Goal: Contribute content

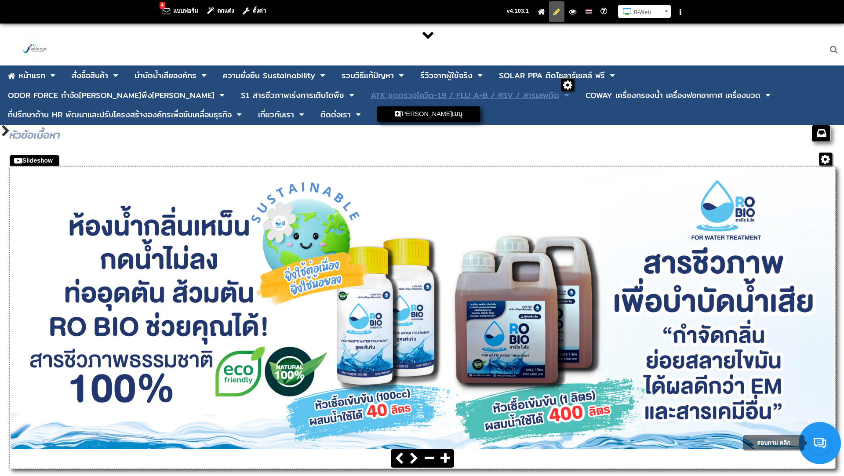
click at [371, 97] on div "ATK ชุดตรวจโควิด-19 / FLU A+B / RSV / สารเสพติด" at bounding box center [465, 95] width 189 height 8
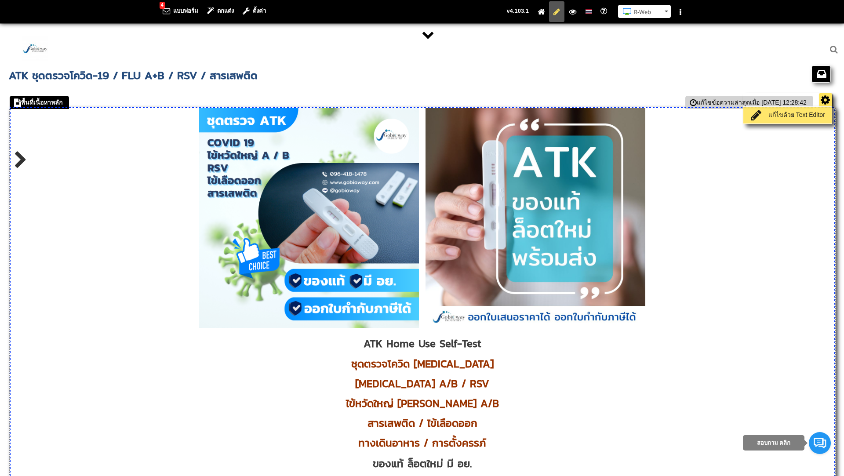
click at [802, 113] on link "แก้ไขด้วย Text Editor" at bounding box center [788, 115] width 84 height 12
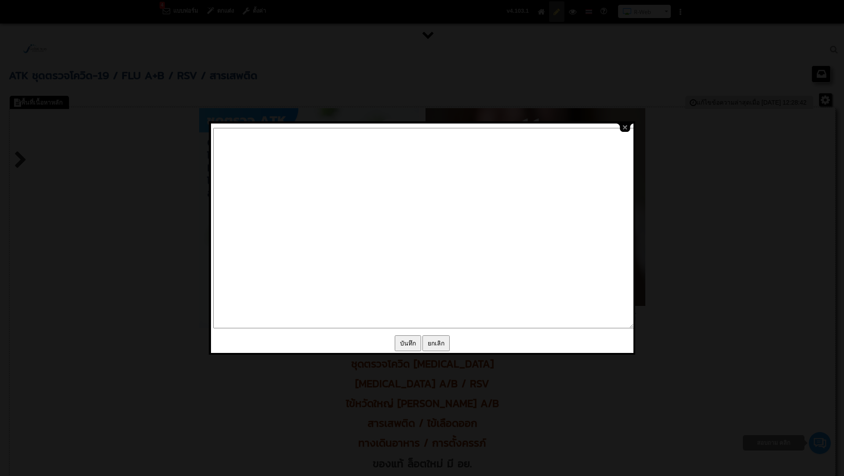
type textarea "<p style="text-align: center;"><img src="/images/editor/ATK_Cover_Page_Website.…"
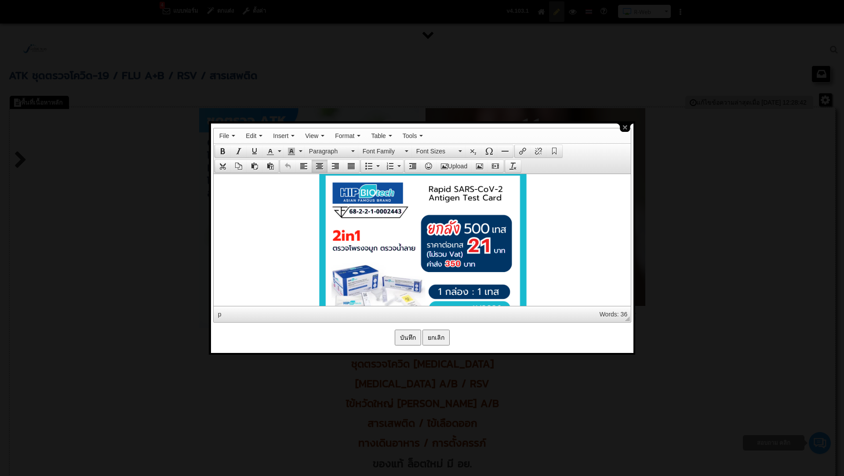
scroll to position [1327, 0]
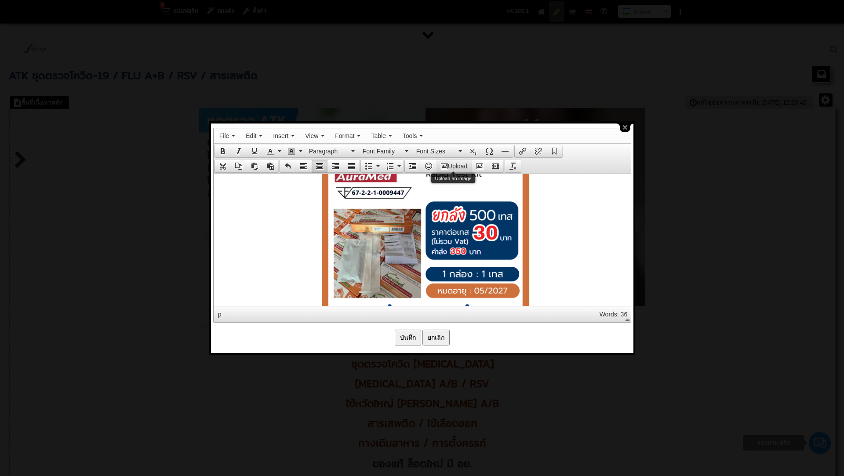
click at [455, 160] on button "Upload" at bounding box center [454, 166] width 35 height 12
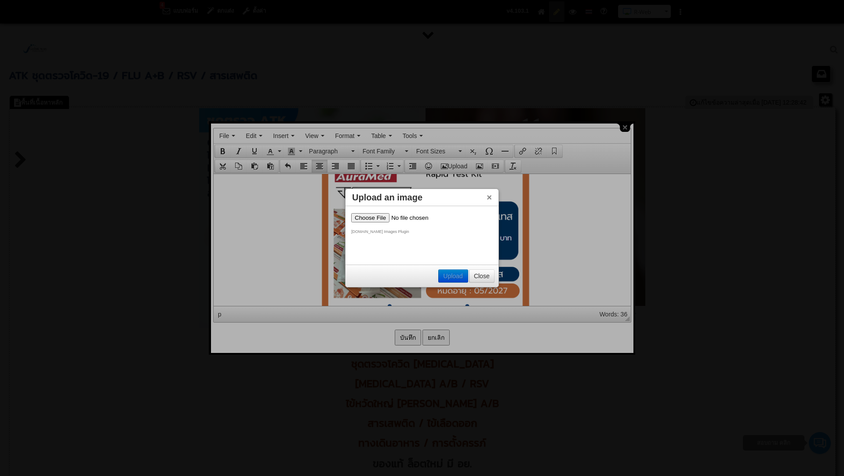
scroll to position [0, 0]
click at [364, 220] on input "file" at bounding box center [406, 217] width 111 height 9
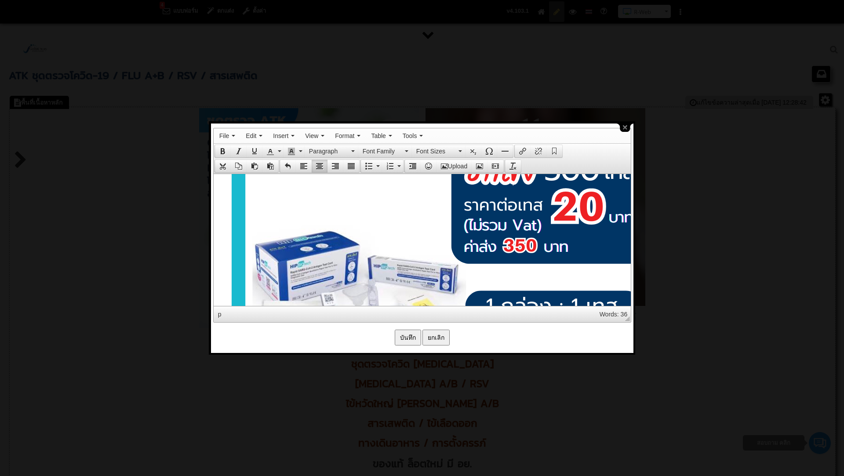
scroll to position [1234, 0]
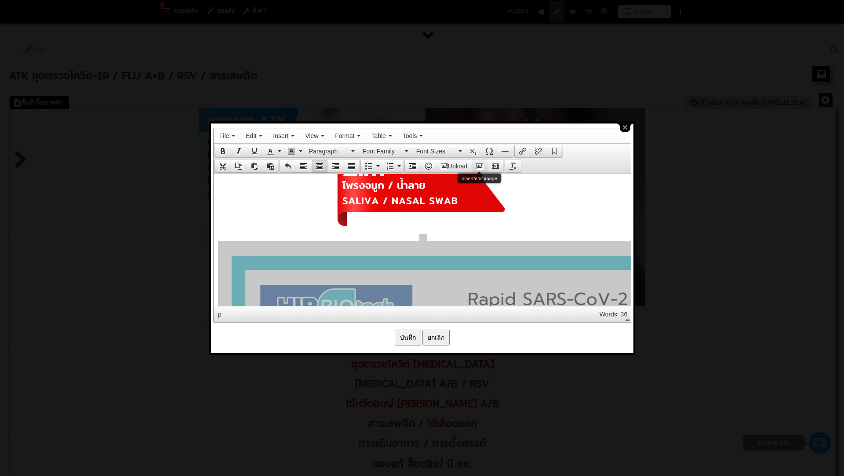
click at [480, 161] on button "Insert/edit image" at bounding box center [480, 166] width 16 height 12
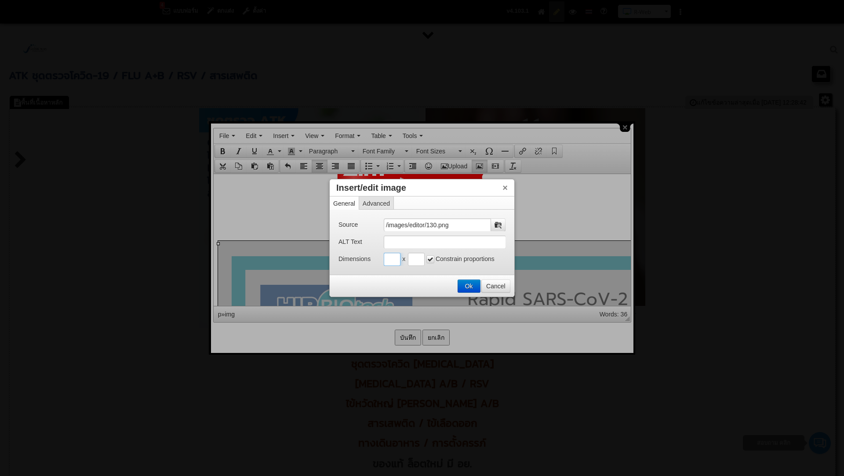
click at [392, 258] on input "Insert/edit image" at bounding box center [392, 259] width 17 height 13
type input "400"
click at [416, 262] on input "Insert/edit image" at bounding box center [416, 259] width 17 height 13
type input "400"
click at [472, 284] on button "Ok" at bounding box center [469, 286] width 22 height 12
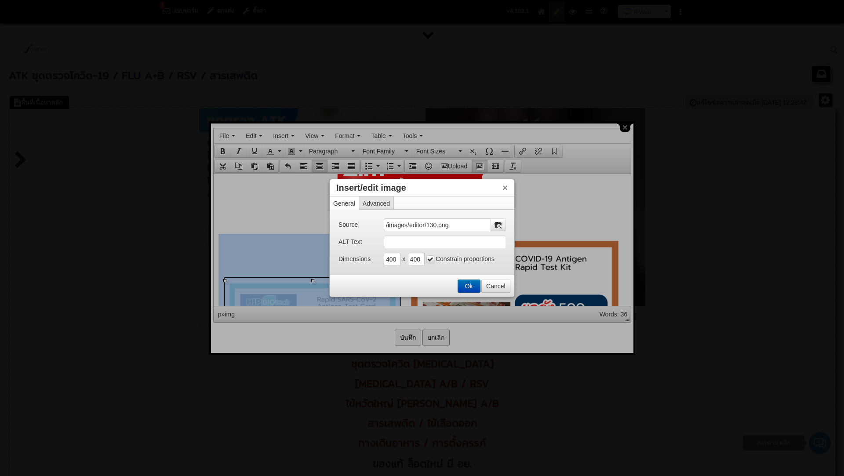
scroll to position [1296, 0]
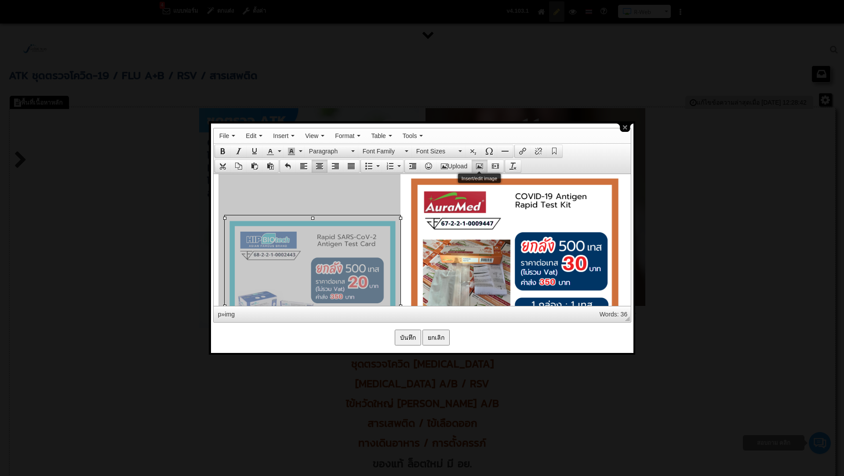
click at [481, 163] on icon "Insert/edit image" at bounding box center [479, 166] width 7 height 7
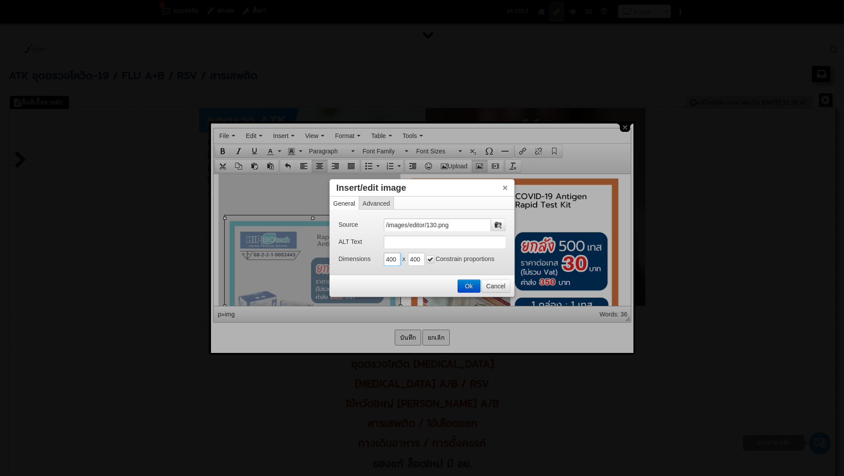
click at [397, 259] on input "400" at bounding box center [392, 259] width 17 height 13
drag, startPoint x: 398, startPoint y: 260, endPoint x: 374, endPoint y: 263, distance: 23.4
click at [374, 263] on div "Dimensions 400 x 400 Constrain proportions" at bounding box center [422, 259] width 167 height 13
type input "4"
click at [390, 255] on input "Insert/edit image" at bounding box center [392, 259] width 17 height 13
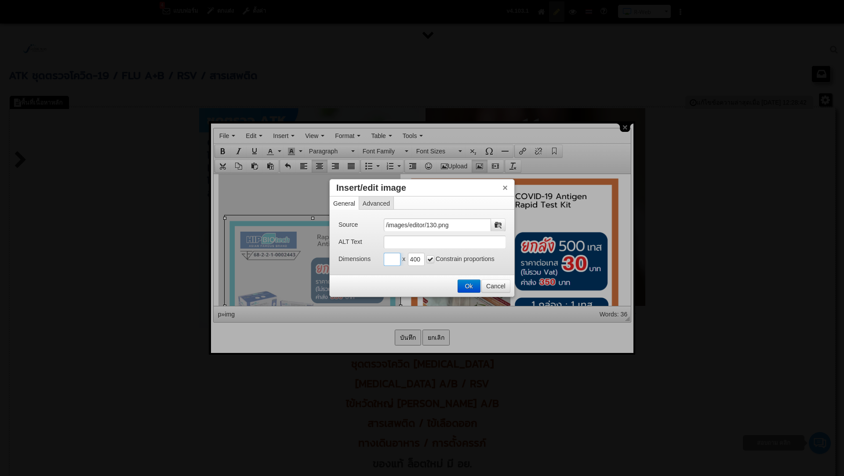
type input "500"
click at [464, 285] on button "Ok" at bounding box center [469, 286] width 22 height 12
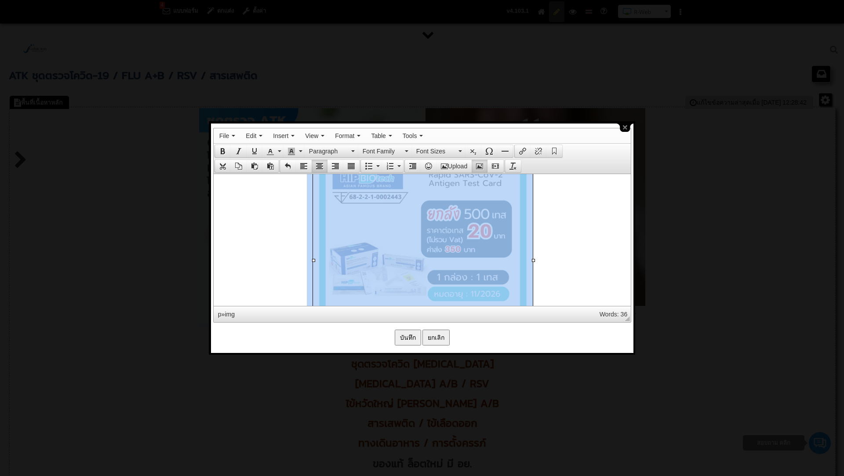
scroll to position [1285, 0]
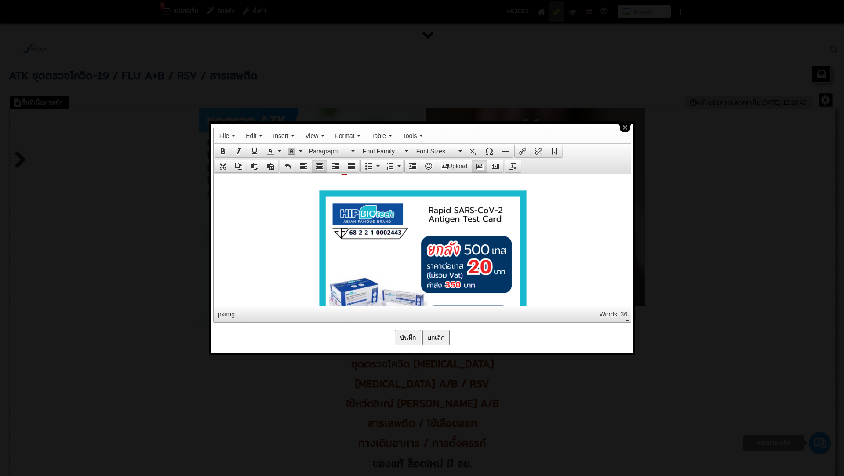
click at [556, 237] on p at bounding box center [422, 404] width 409 height 443
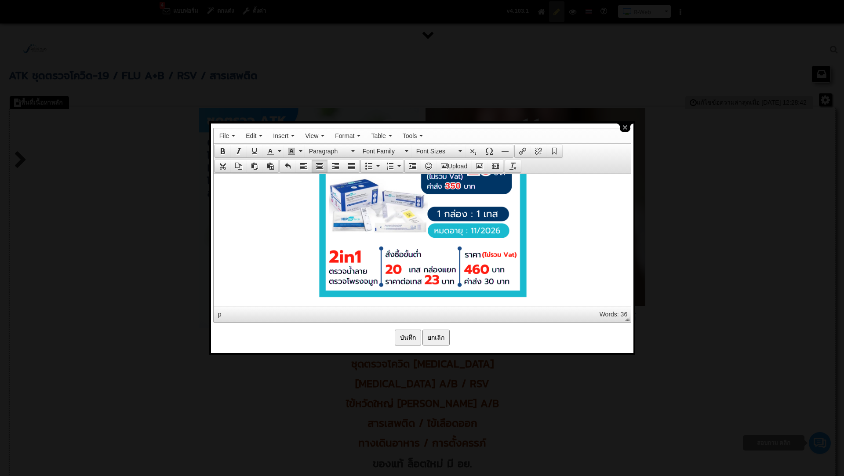
scroll to position [1397, 0]
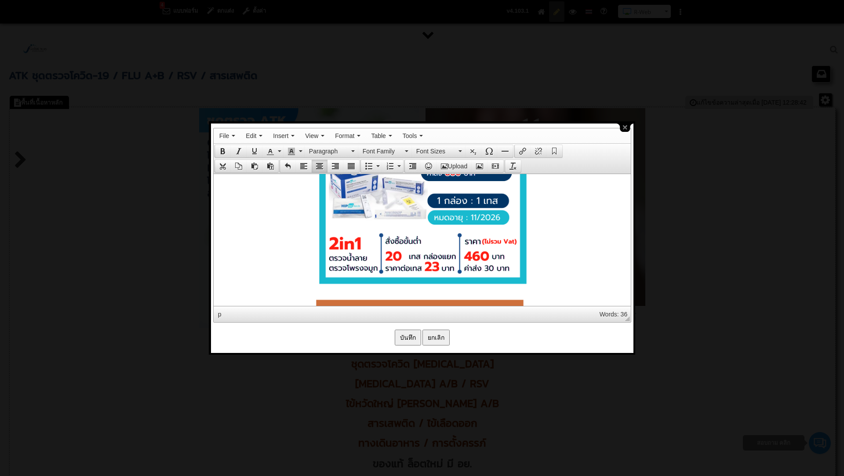
click at [549, 259] on p at bounding box center [422, 292] width 409 height 443
click at [304, 279] on p at bounding box center [422, 292] width 409 height 443
click at [321, 284] on img at bounding box center [423, 181] width 220 height 220
click at [317, 288] on img at bounding box center [423, 181] width 220 height 220
click at [547, 273] on p at bounding box center [422, 292] width 409 height 443
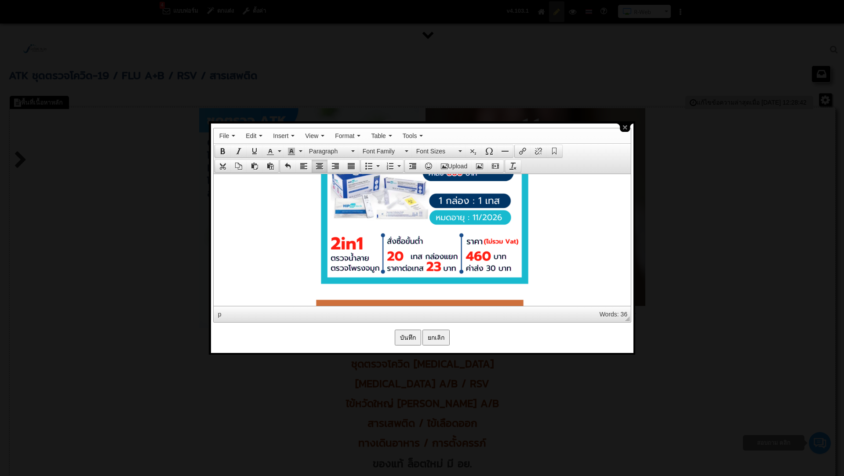
click at [319, 274] on img at bounding box center [424, 181] width 220 height 220
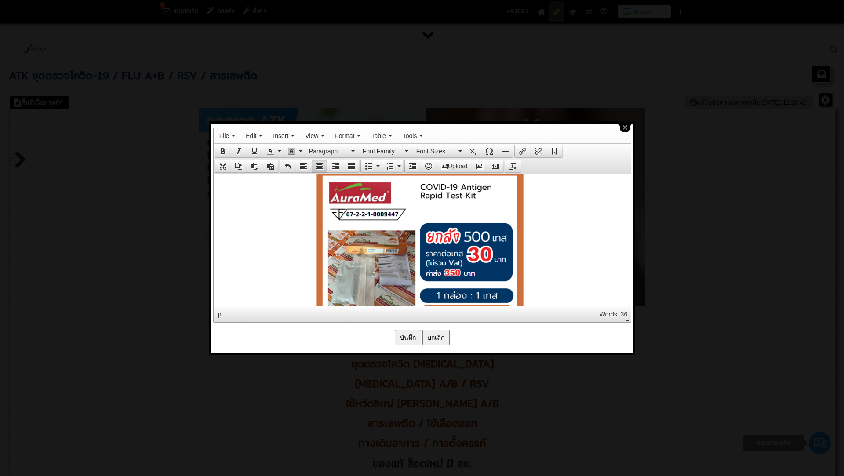
scroll to position [1541, 0]
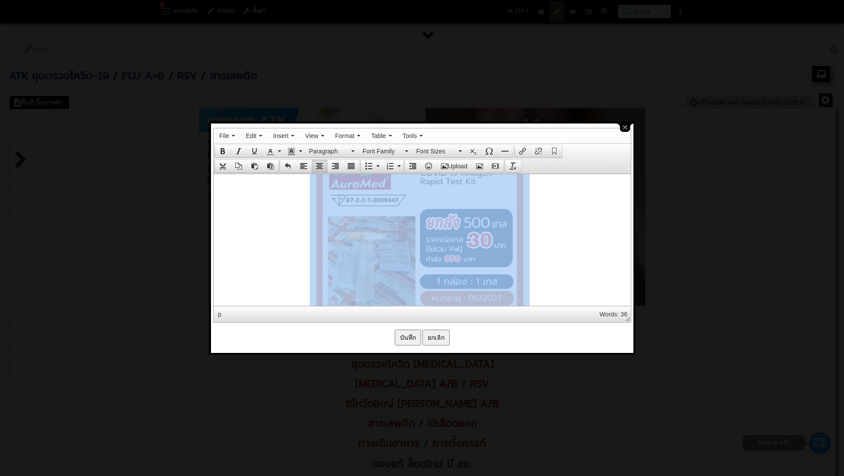
drag, startPoint x: 380, startPoint y: 227, endPoint x: 382, endPoint y: 234, distance: 6.8
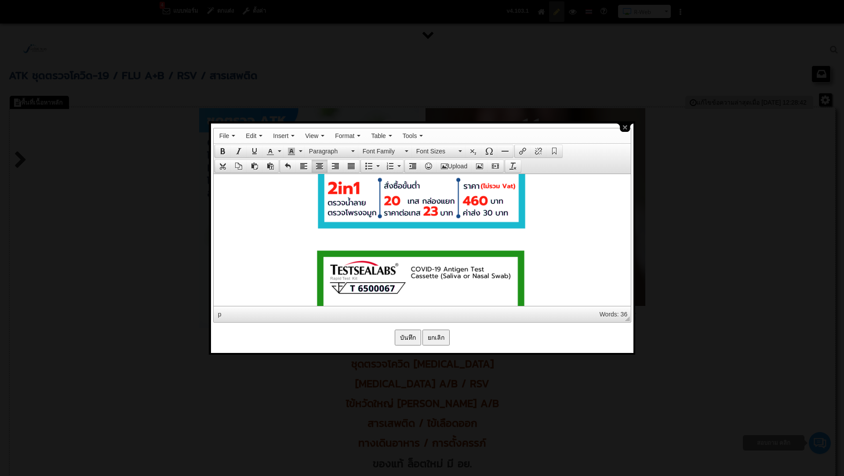
scroll to position [1388, 0]
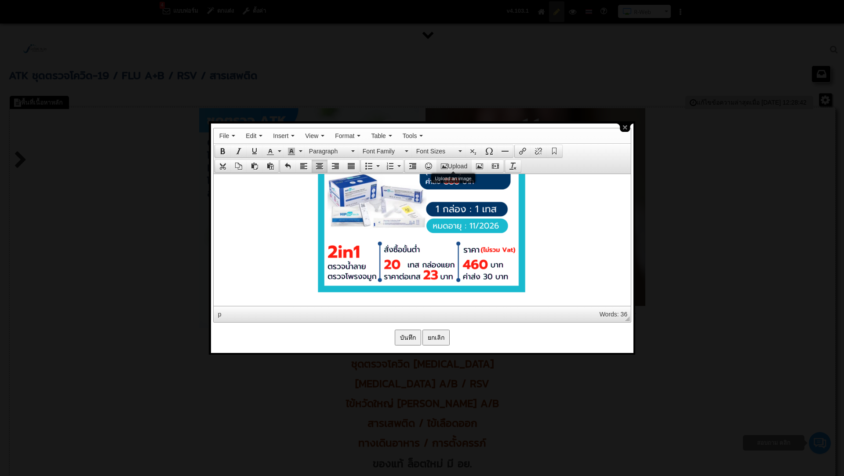
click at [447, 163] on button "Upload" at bounding box center [454, 166] width 35 height 12
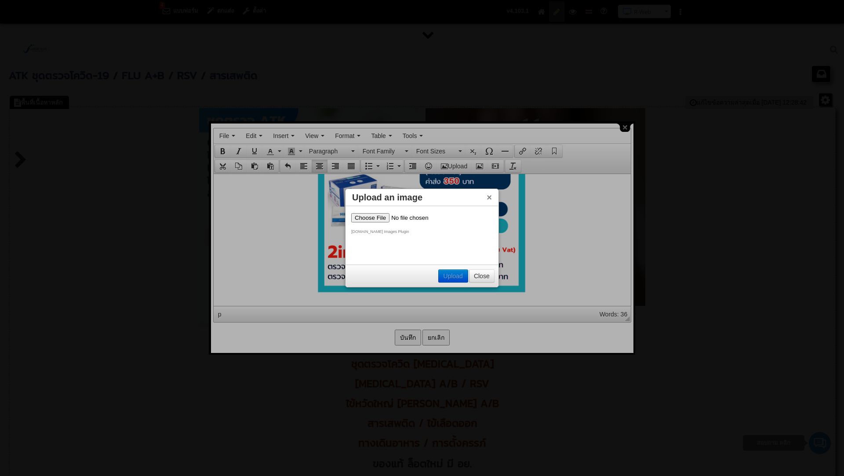
scroll to position [0, 0]
click at [361, 219] on input "file" at bounding box center [406, 217] width 111 height 9
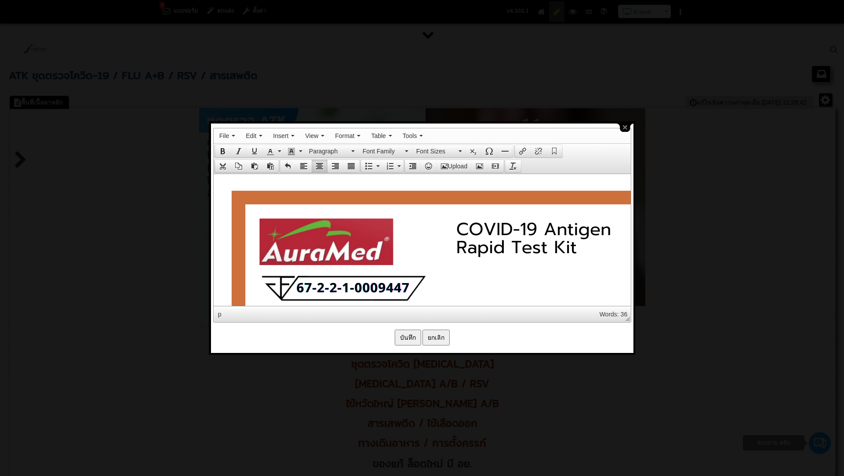
scroll to position [1528, 0]
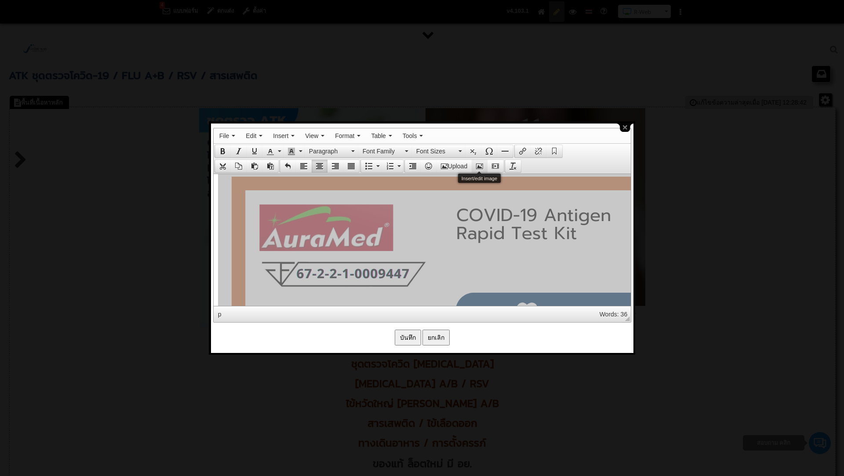
click at [484, 163] on button "Insert/edit image" at bounding box center [480, 166] width 16 height 12
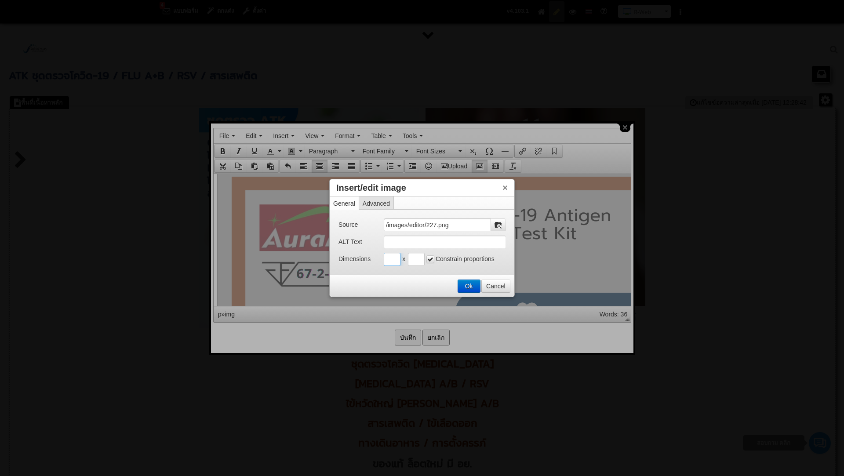
click at [392, 260] on input "Insert/edit image" at bounding box center [392, 259] width 17 height 13
type input "500"
click at [413, 262] on input "Insert/edit image" at bounding box center [416, 259] width 17 height 13
type input "500"
click at [465, 285] on button "Ok" at bounding box center [469, 286] width 22 height 12
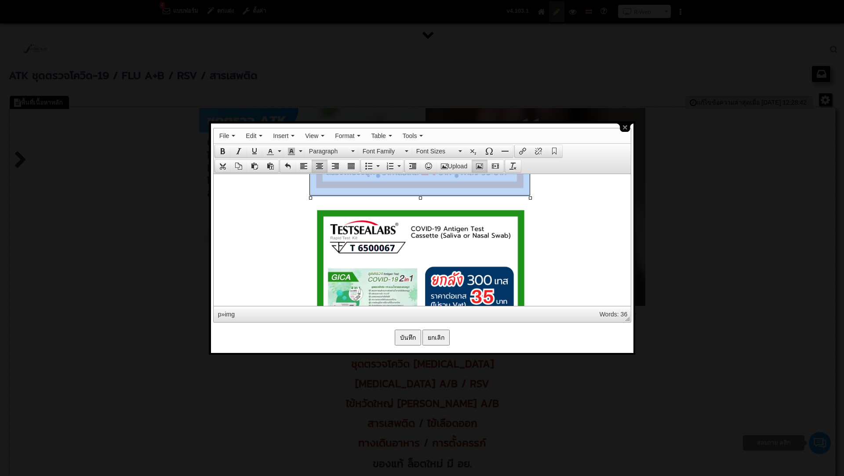
scroll to position [1759, 0]
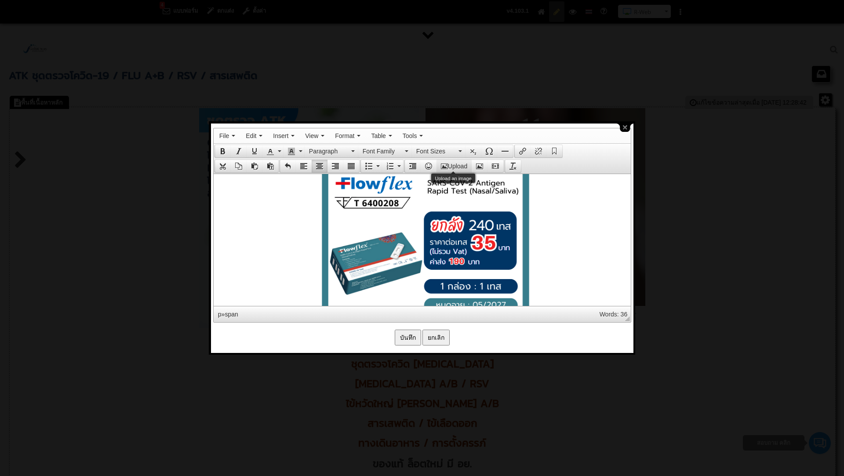
click at [459, 164] on button "Upload" at bounding box center [454, 166] width 35 height 12
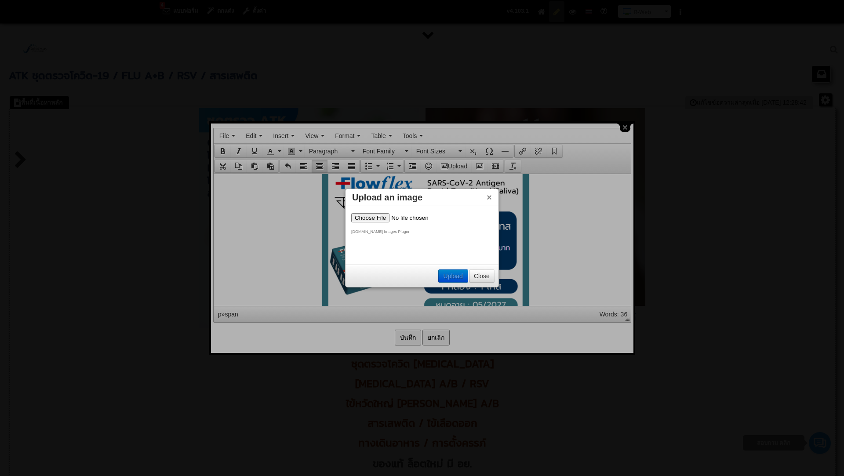
scroll to position [0, 0]
click at [382, 215] on input "file" at bounding box center [406, 217] width 111 height 9
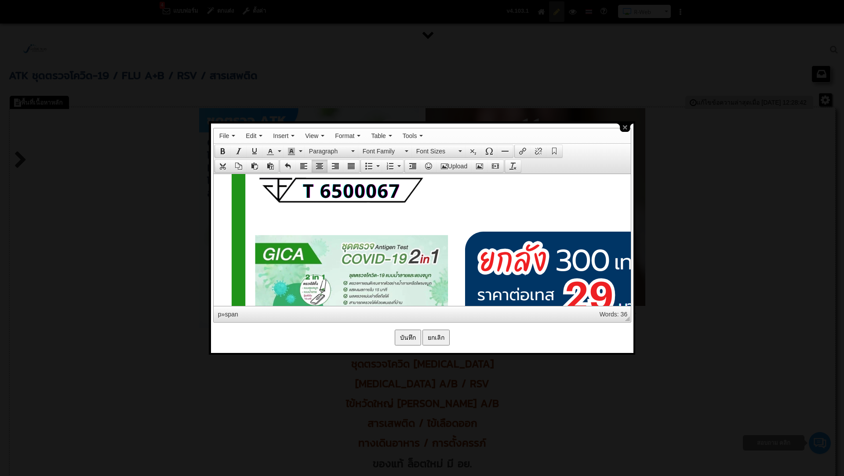
scroll to position [1878, 0]
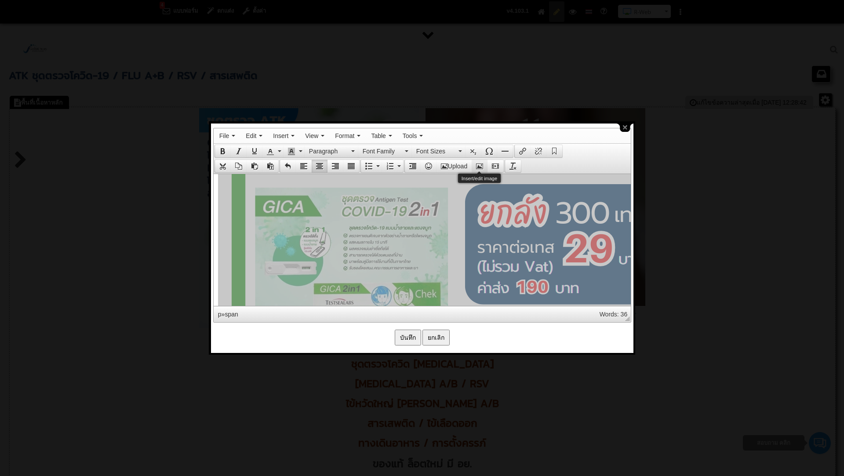
click at [480, 167] on icon "Insert/edit image" at bounding box center [479, 166] width 7 height 7
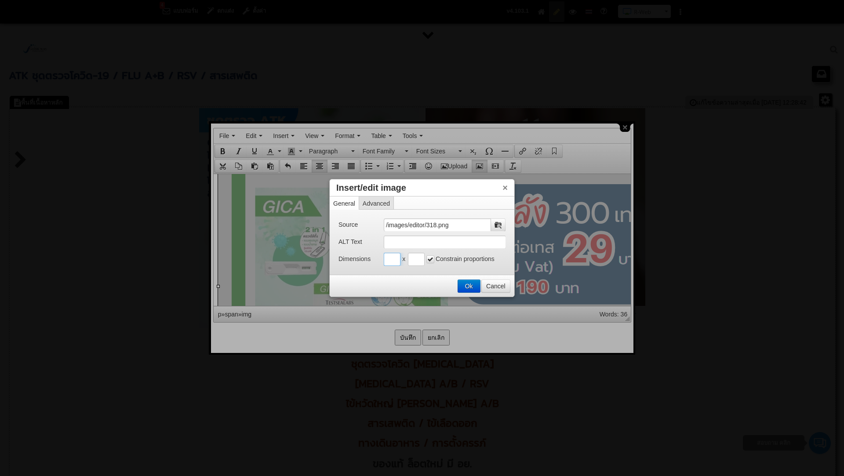
click at [391, 258] on input "Insert/edit image" at bounding box center [392, 259] width 17 height 13
type input "500"
click at [414, 263] on input "Insert/edit image" at bounding box center [416, 259] width 17 height 13
type input "500"
click at [469, 281] on button "Ok" at bounding box center [469, 286] width 22 height 12
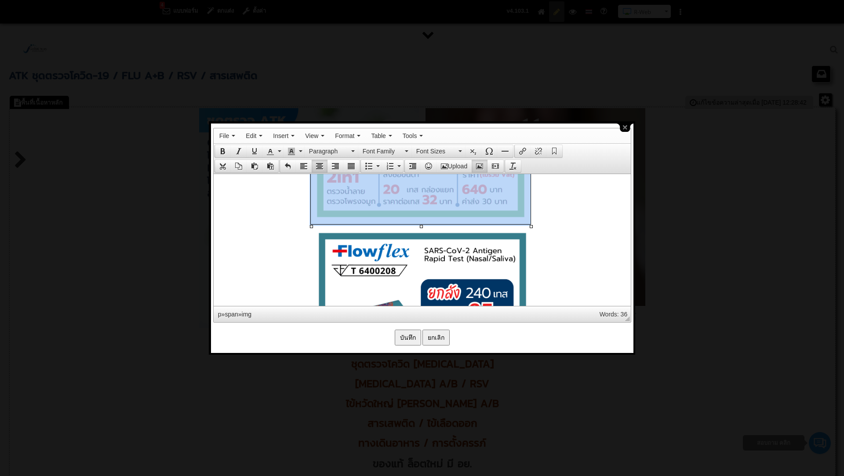
scroll to position [1954, 0]
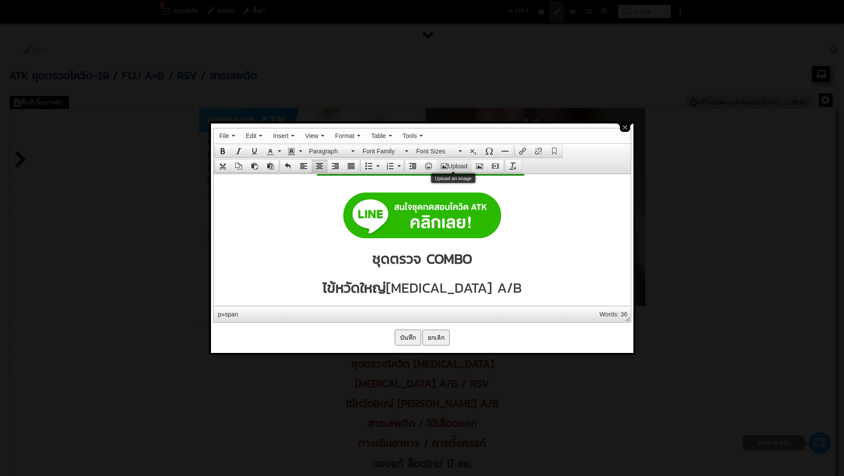
click at [457, 169] on button "Upload" at bounding box center [454, 166] width 35 height 12
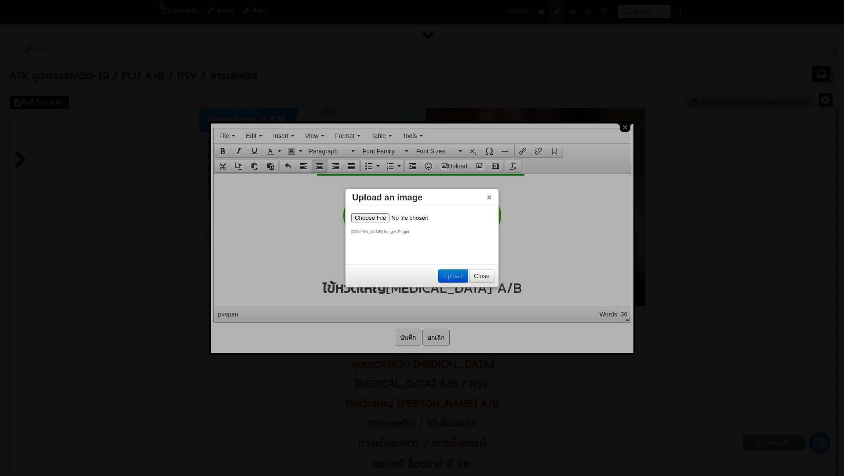
scroll to position [0, 0]
click at [377, 215] on input "file" at bounding box center [406, 217] width 111 height 9
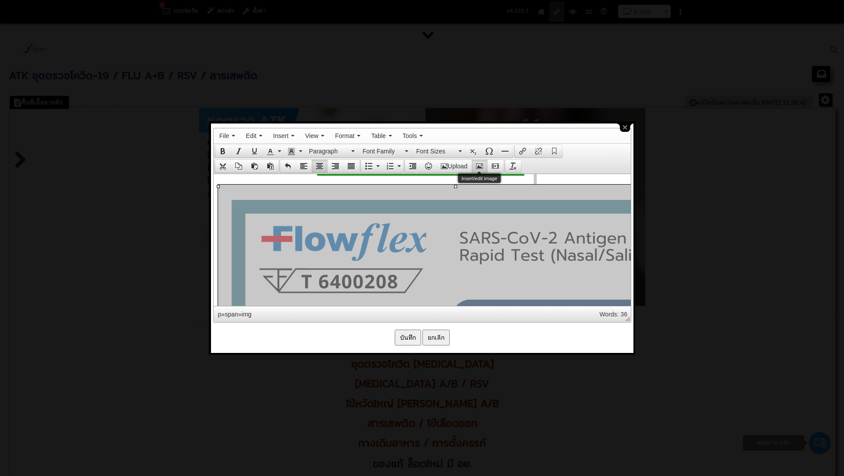
click at [483, 165] on icon "Insert/edit image" at bounding box center [479, 166] width 7 height 7
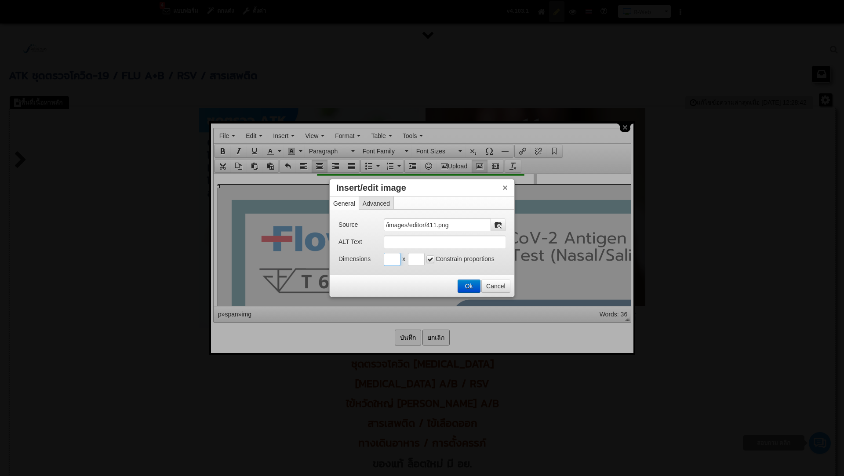
click at [397, 256] on input "Insert/edit image" at bounding box center [392, 259] width 17 height 13
type input "500"
click at [416, 262] on input "Insert/edit image" at bounding box center [416, 259] width 17 height 13
type input "500"
drag, startPoint x: 471, startPoint y: 279, endPoint x: 257, endPoint y: 107, distance: 274.2
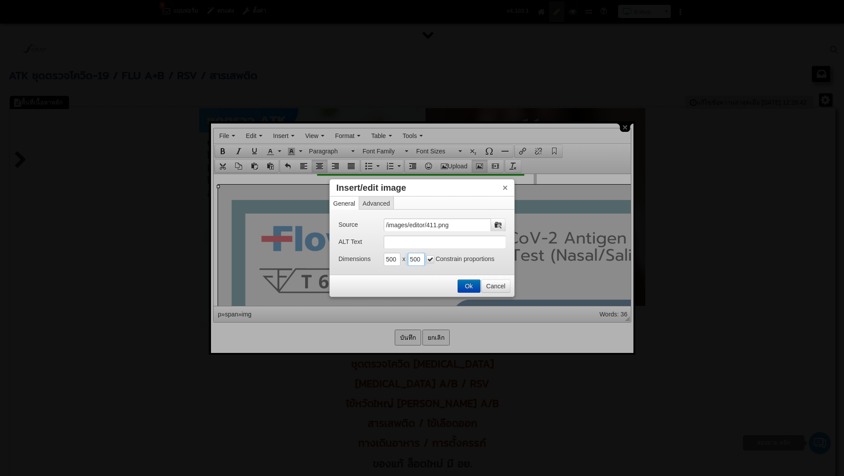
click at [471, 280] on button "Ok" at bounding box center [469, 286] width 22 height 12
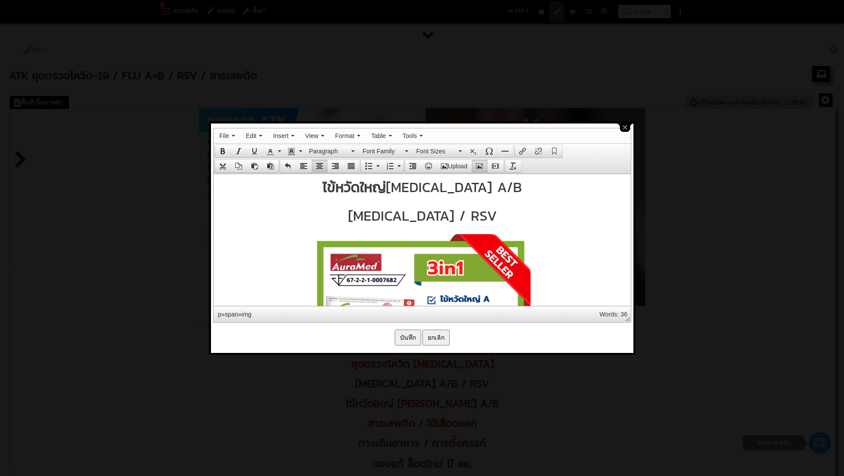
scroll to position [2325, 0]
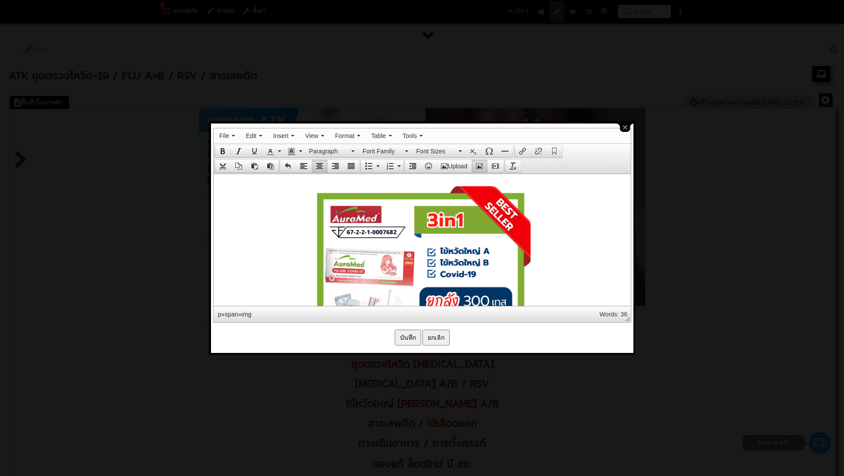
click at [407, 333] on input "บันทึก" at bounding box center [408, 338] width 26 height 16
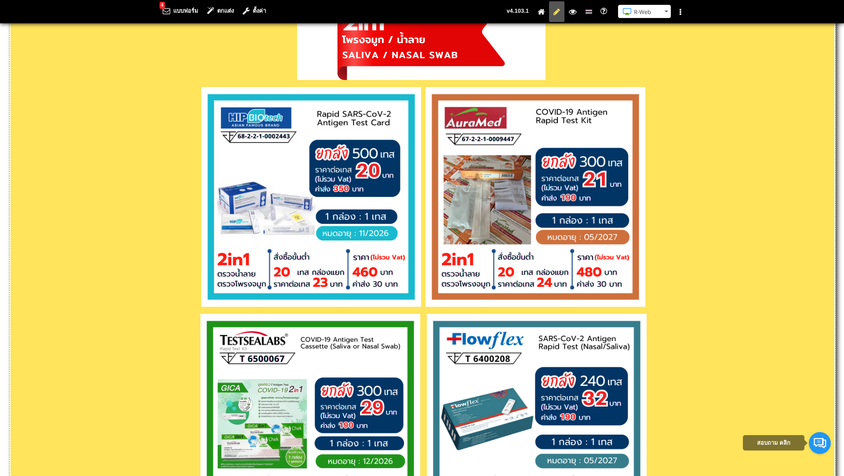
scroll to position [852, 0]
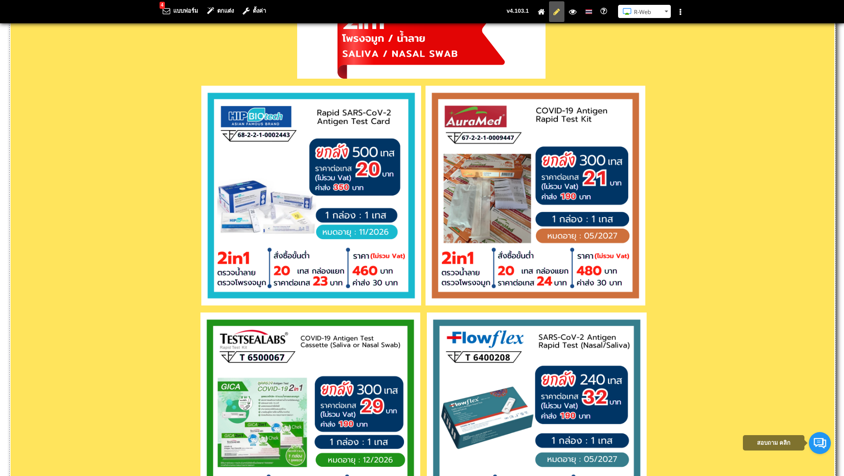
click at [426, 296] on img at bounding box center [536, 196] width 220 height 220
click at [422, 294] on p at bounding box center [423, 197] width 824 height 223
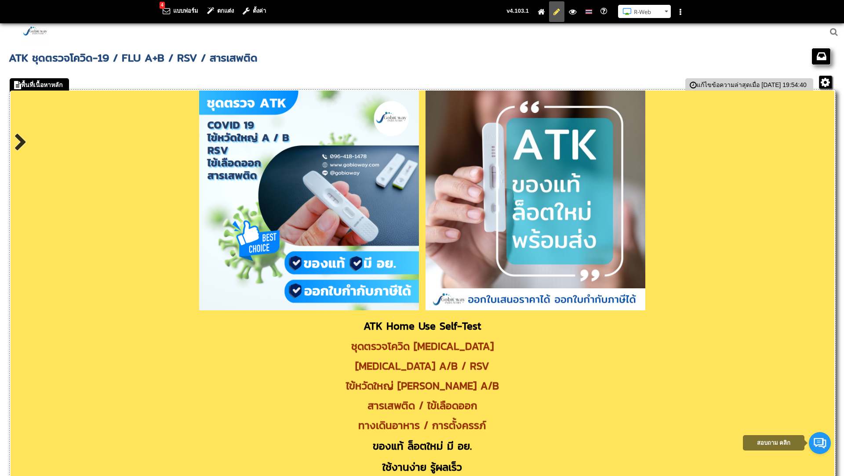
scroll to position [13, 0]
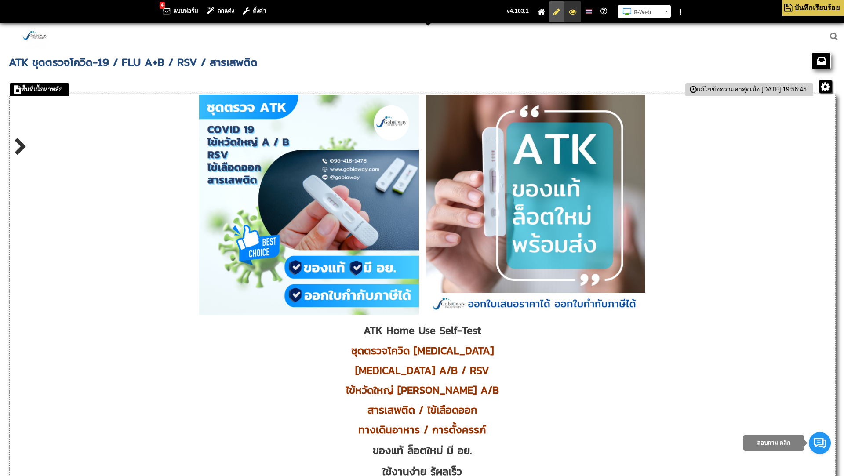
click at [575, 9] on icon at bounding box center [572, 12] width 7 height 6
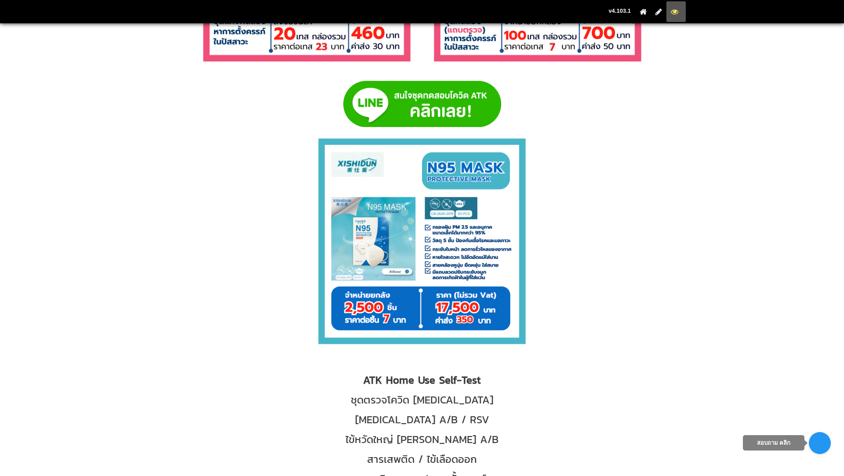
scroll to position [4293, 0]
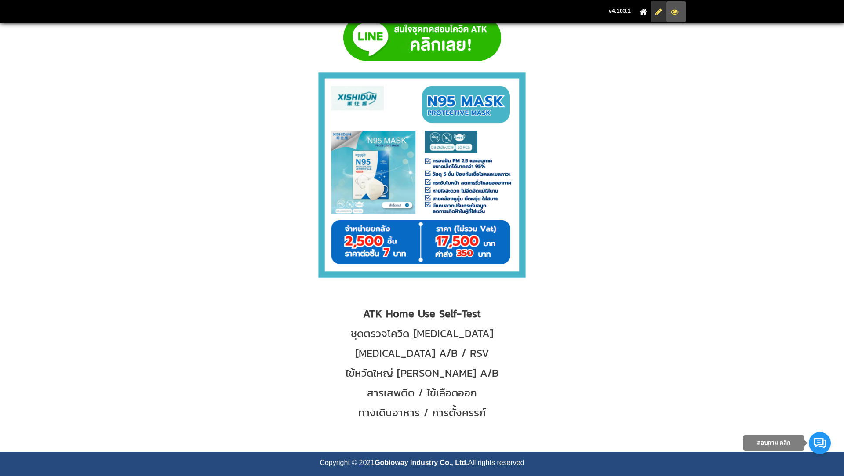
click at [661, 11] on icon at bounding box center [659, 12] width 7 height 6
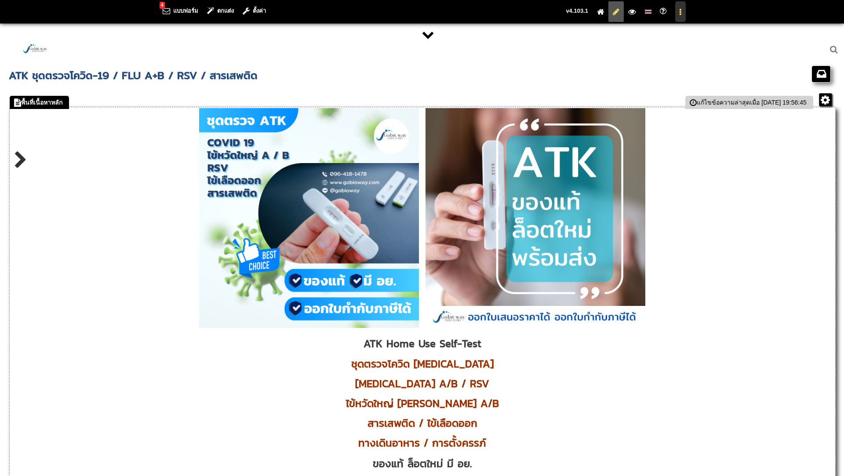
click at [682, 13] on li "คู่มือการใช้งาน R-Web ติดต่อสอบถาม" at bounding box center [680, 11] width 11 height 21
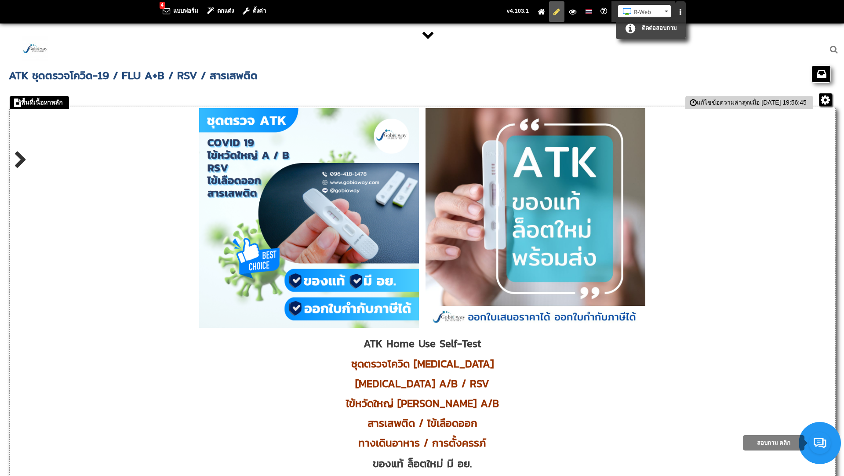
click at [667, 11] on button "R-Web" at bounding box center [644, 11] width 53 height 13
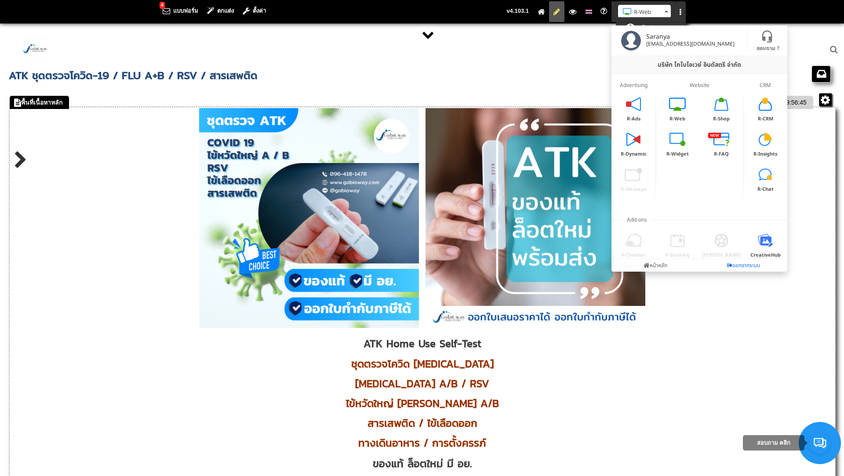
click at [747, 268] on link "ออกจากระบบ" at bounding box center [744, 265] width 88 height 13
